Goal: Information Seeking & Learning: Learn about a topic

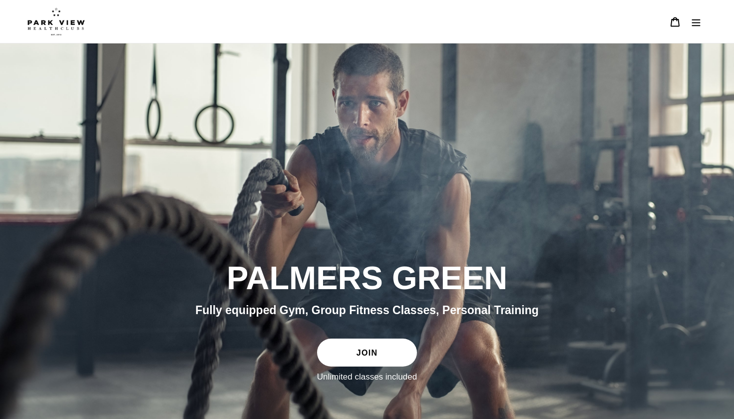
click at [692, 23] on icon "Menu" at bounding box center [696, 22] width 10 height 10
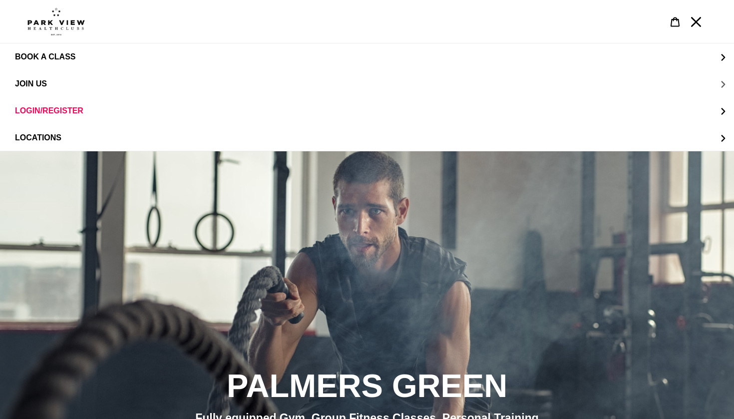
click at [57, 81] on button "JOIN US" at bounding box center [367, 83] width 734 height 27
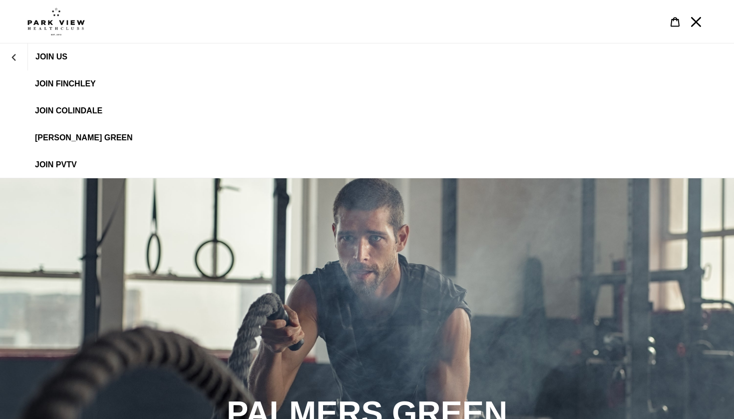
click at [58, 133] on link "[PERSON_NAME] Green" at bounding box center [367, 137] width 734 height 27
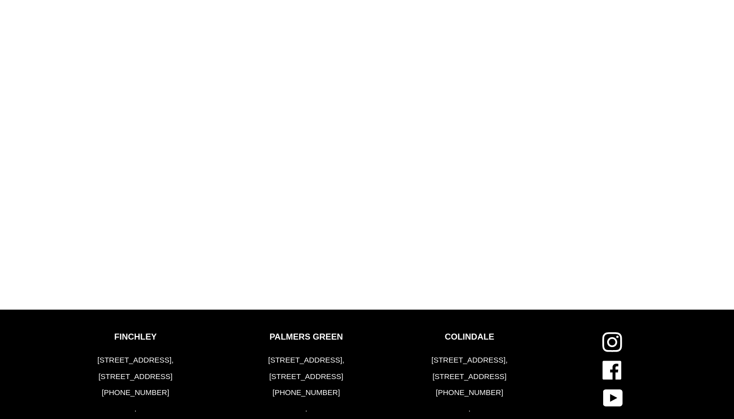
scroll to position [1161, 0]
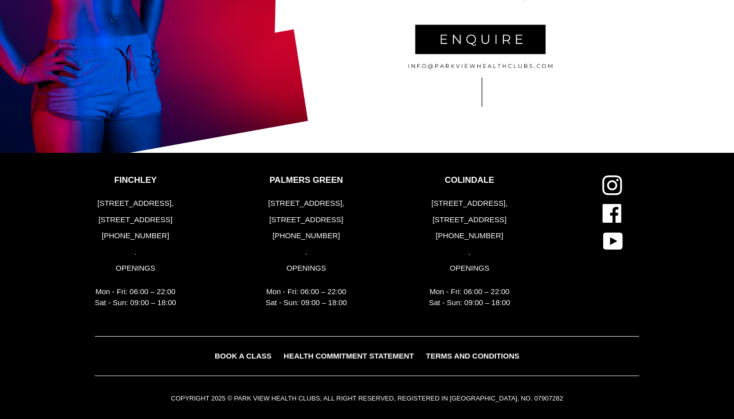
scroll to position [2075, 0]
